Goal: Navigation & Orientation: Understand site structure

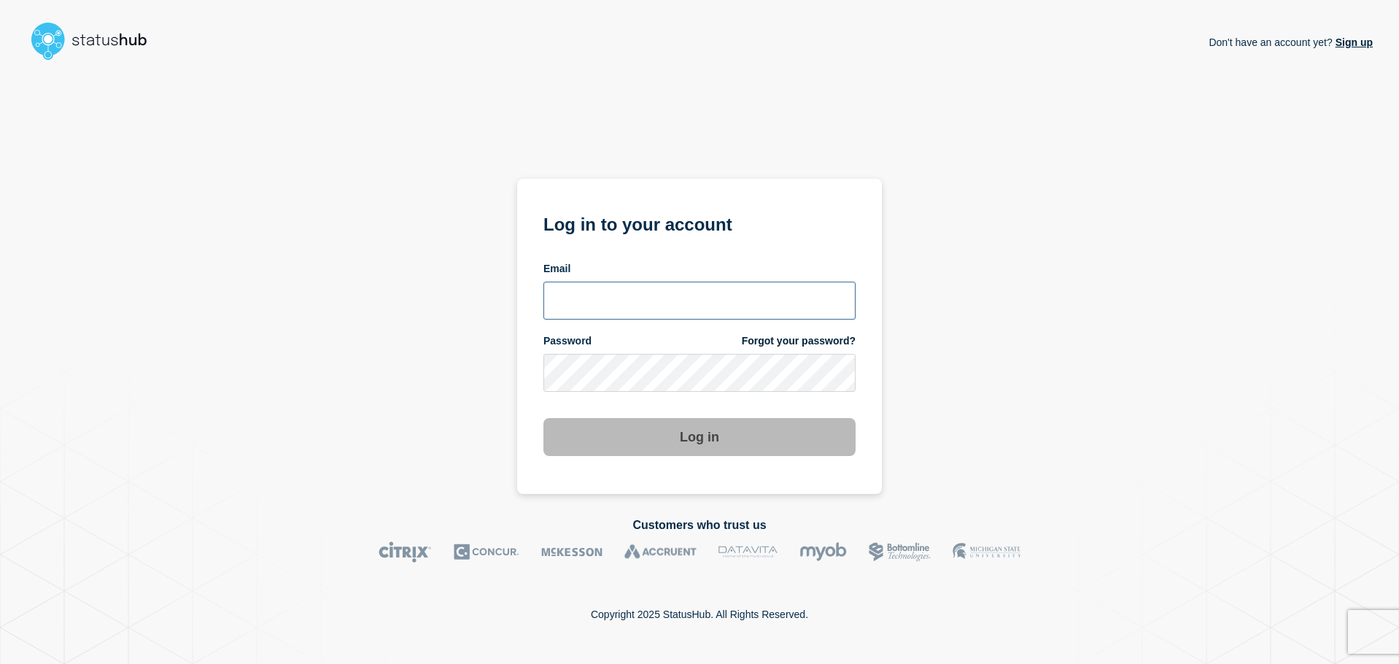
click at [793, 287] on input "email input" at bounding box center [699, 301] width 312 height 38
type input "bkotha@clemson.edu"
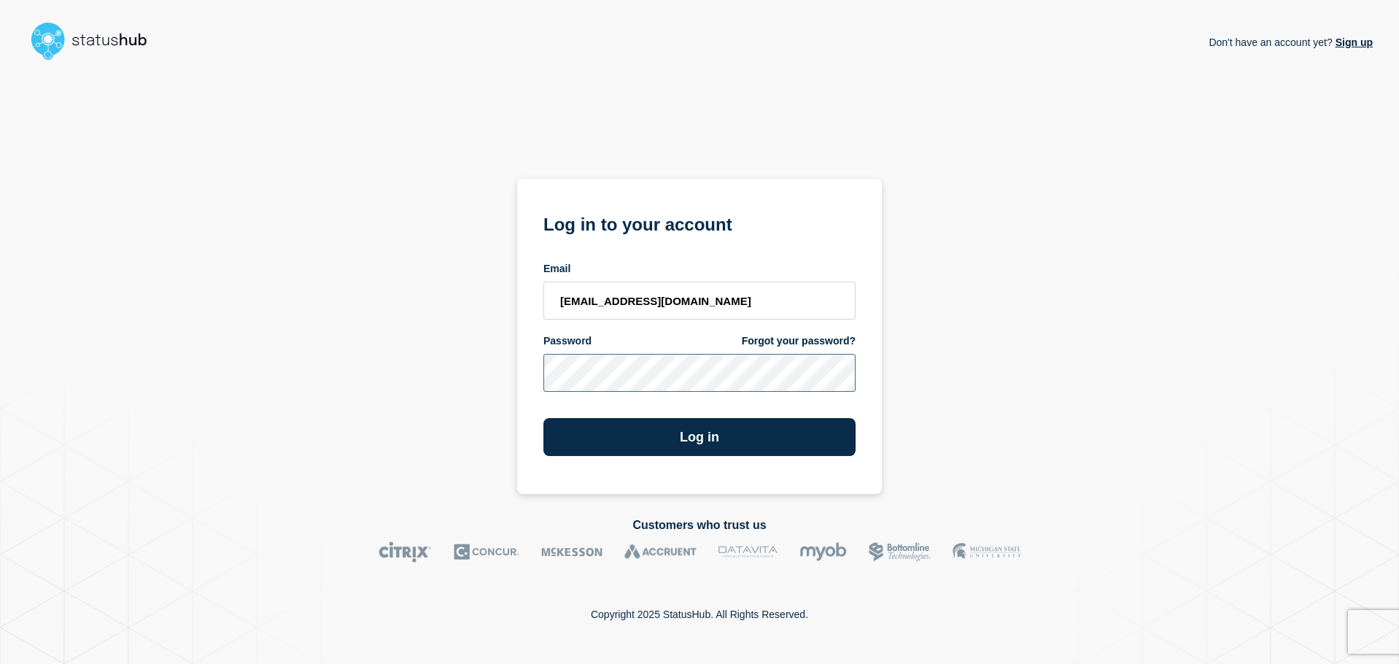
click at [543, 418] on button "Log in" at bounding box center [699, 437] width 312 height 38
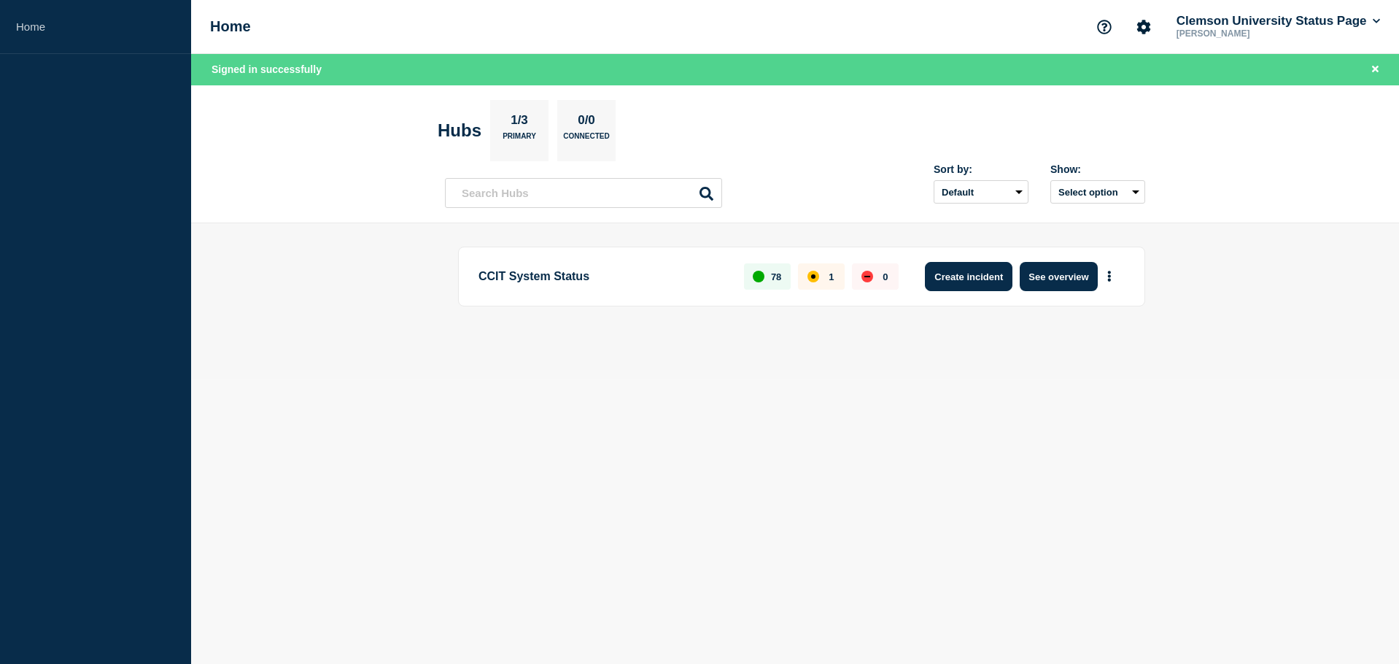
click at [971, 269] on button "Create incident" at bounding box center [969, 276] width 88 height 29
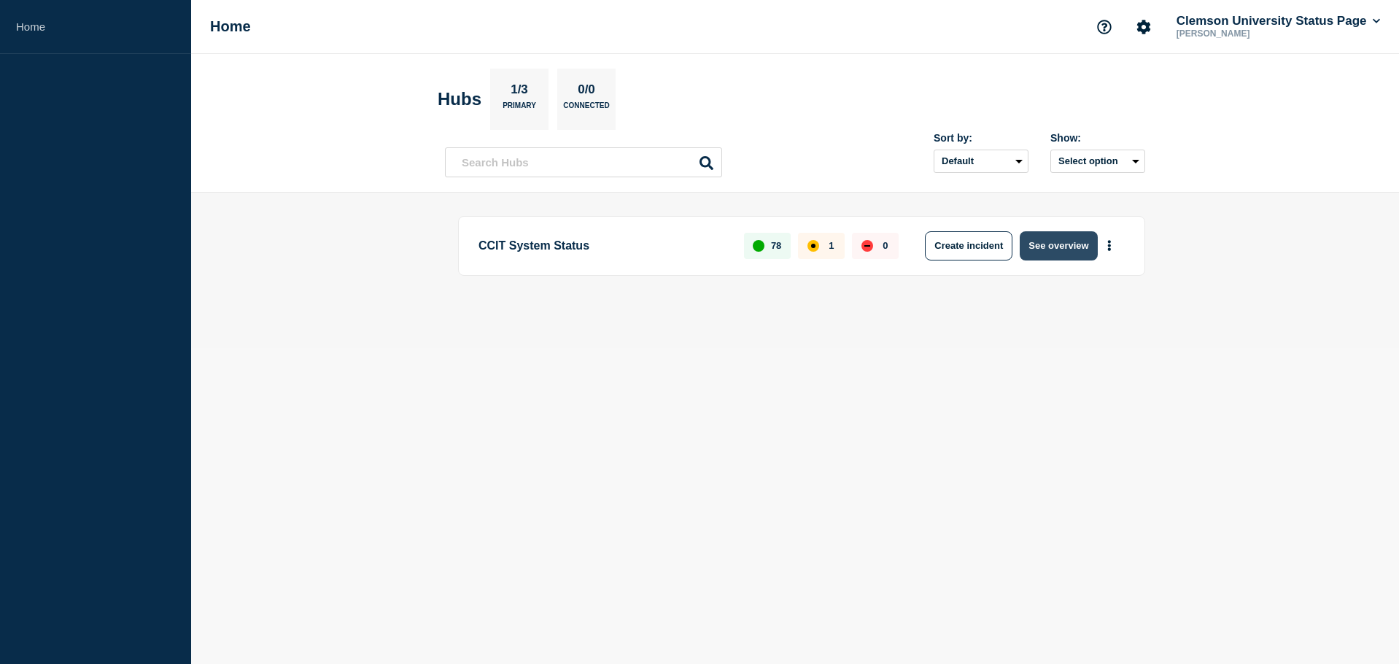
click at [1053, 243] on button "See overview" at bounding box center [1058, 245] width 77 height 29
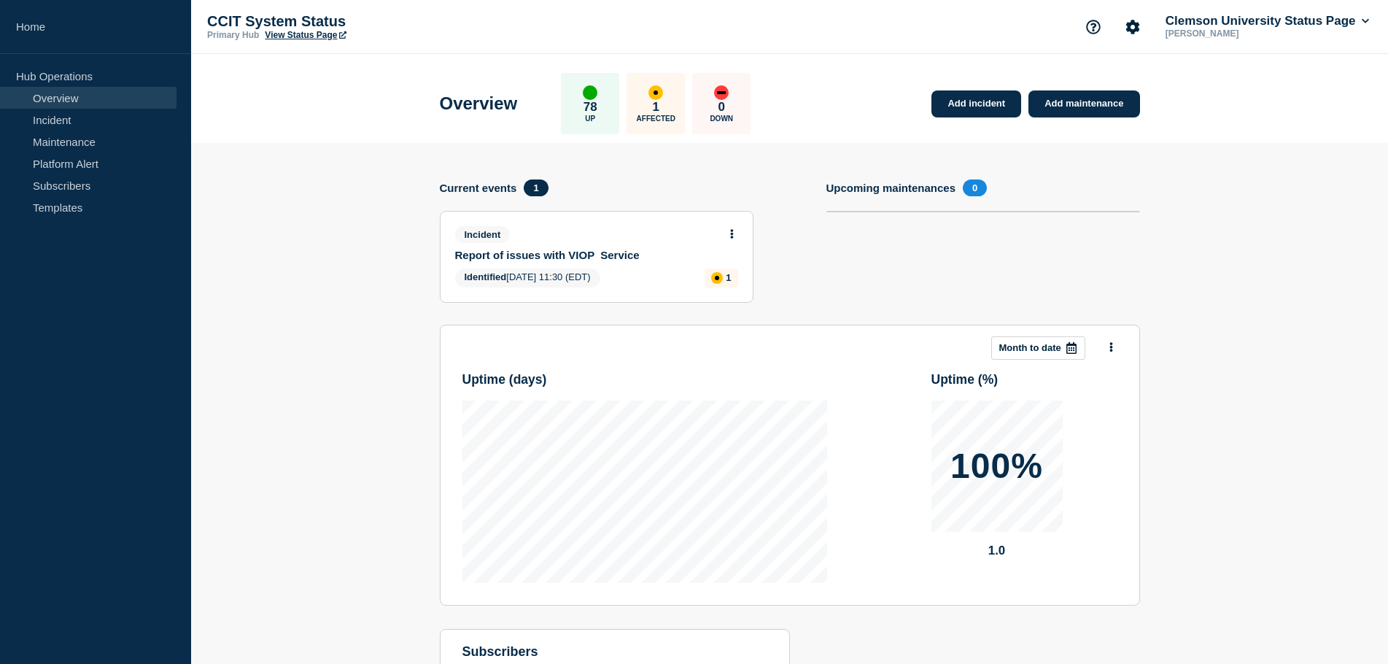
click at [656, 106] on div "1 Affected" at bounding box center [656, 103] width 58 height 61
click at [659, 109] on p "1" at bounding box center [656, 107] width 7 height 15
